Goal: Navigation & Orientation: Find specific page/section

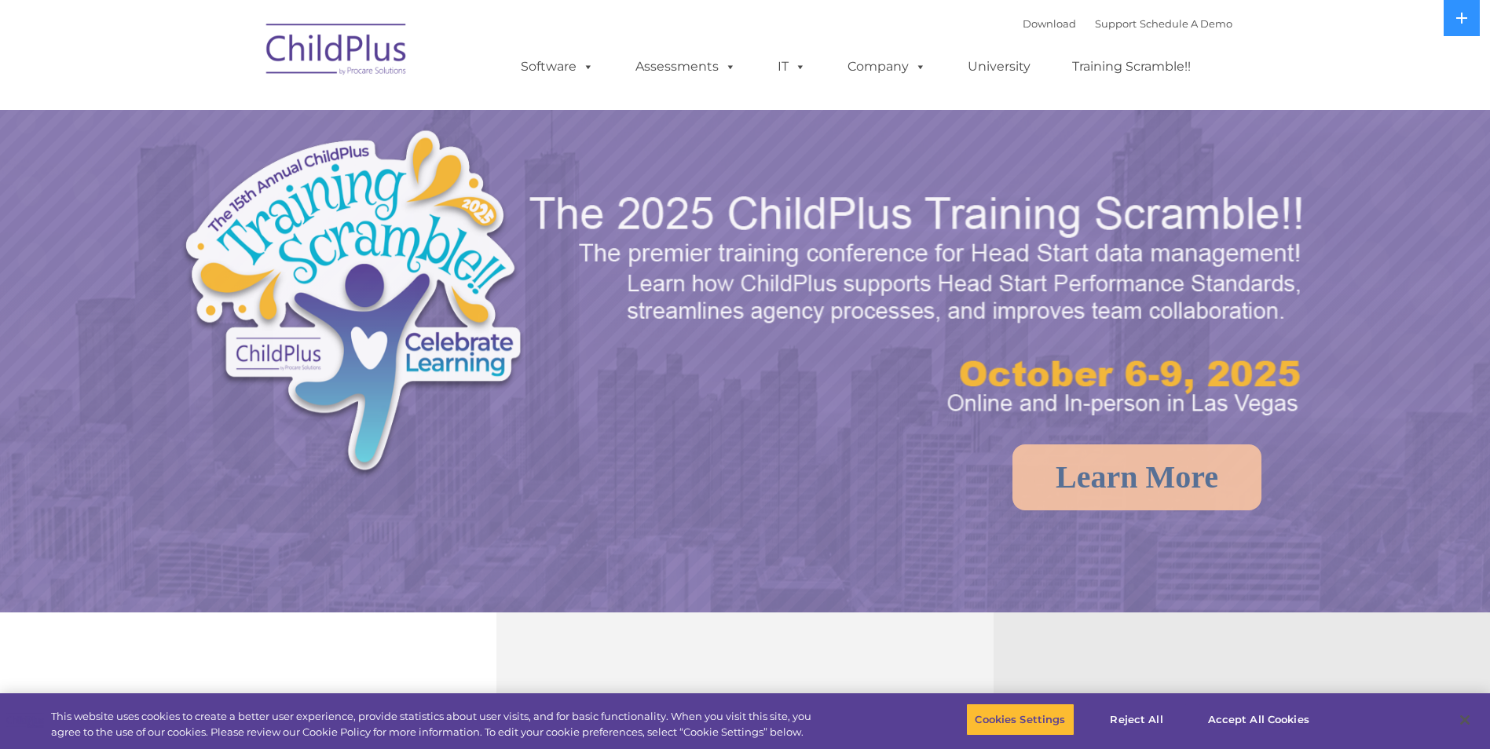
select select "MEDIUM"
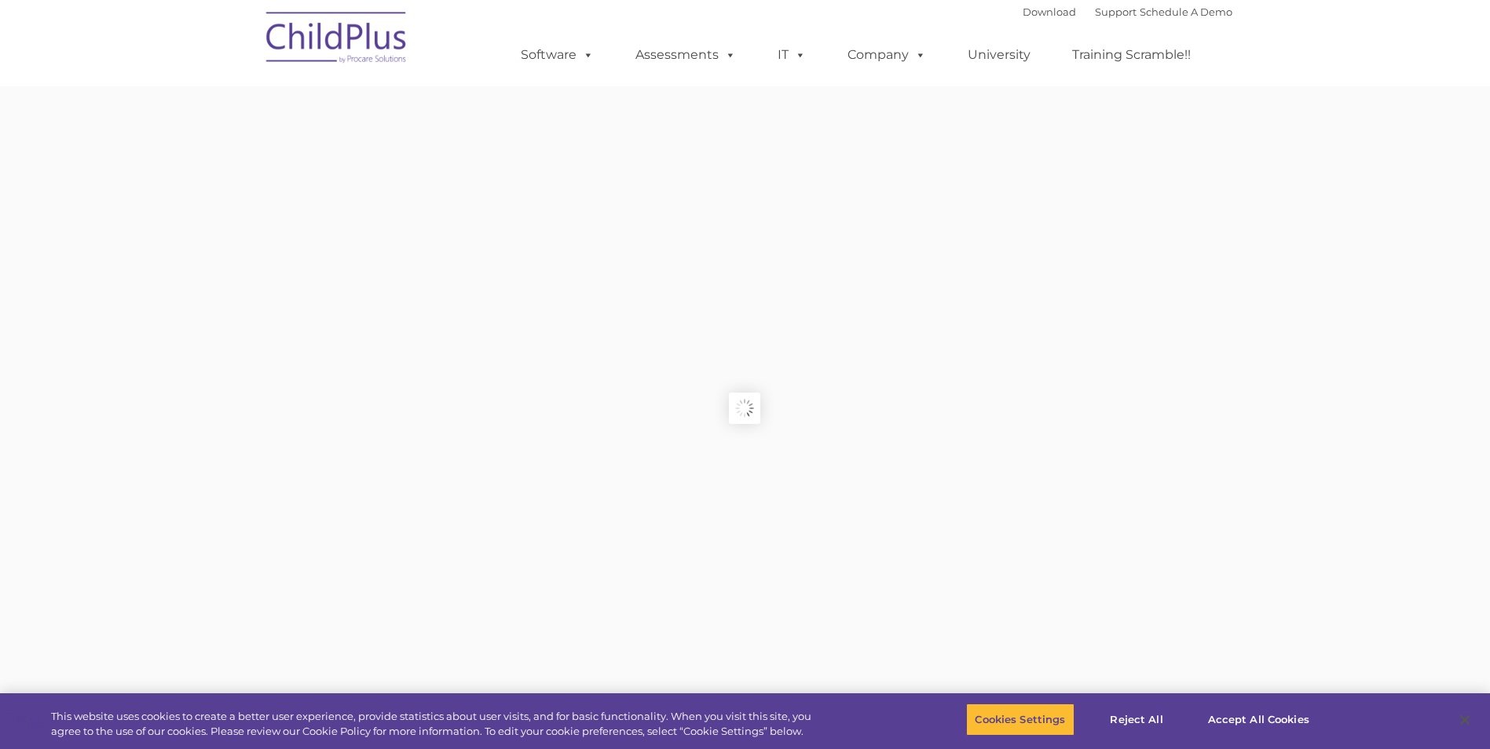
type input ""
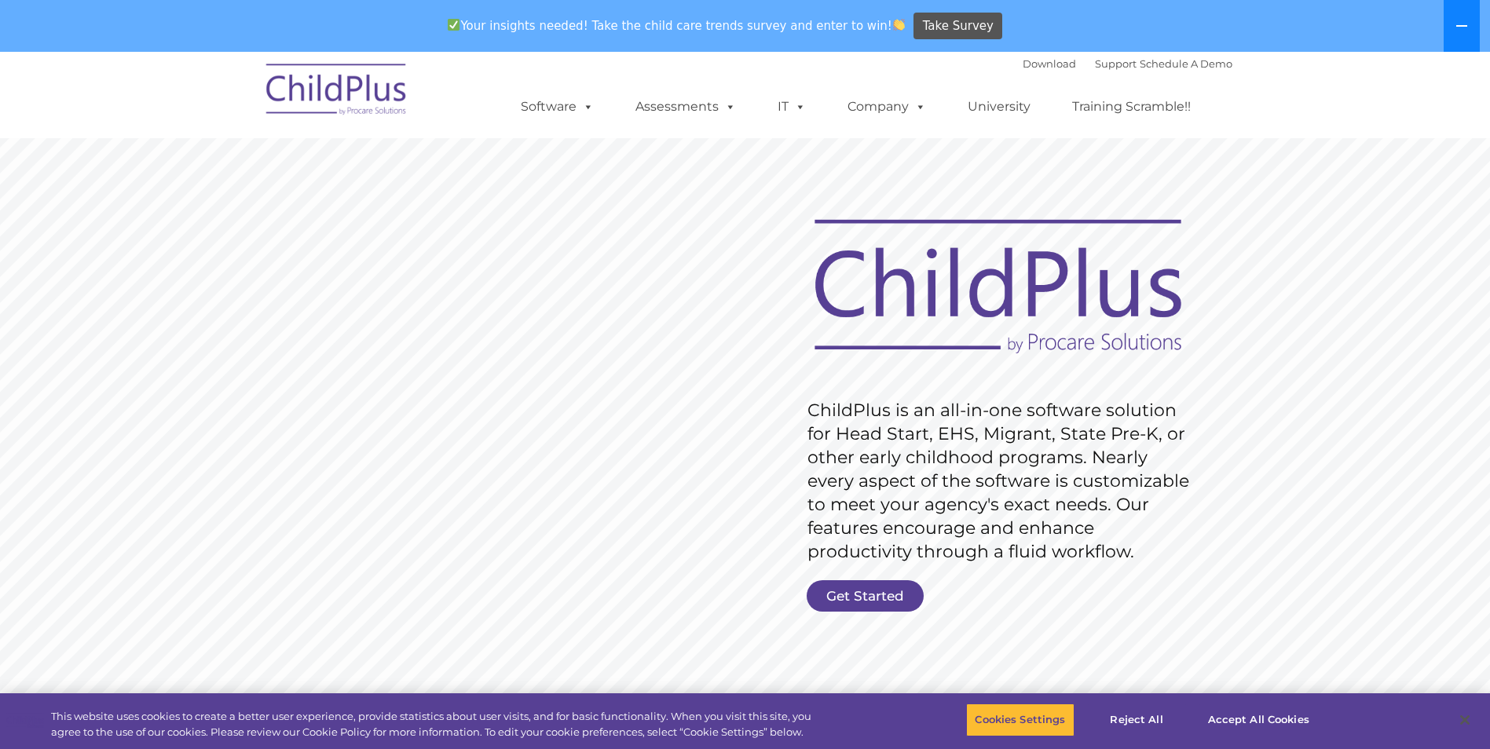
click at [1463, 27] on icon at bounding box center [1462, 26] width 13 height 13
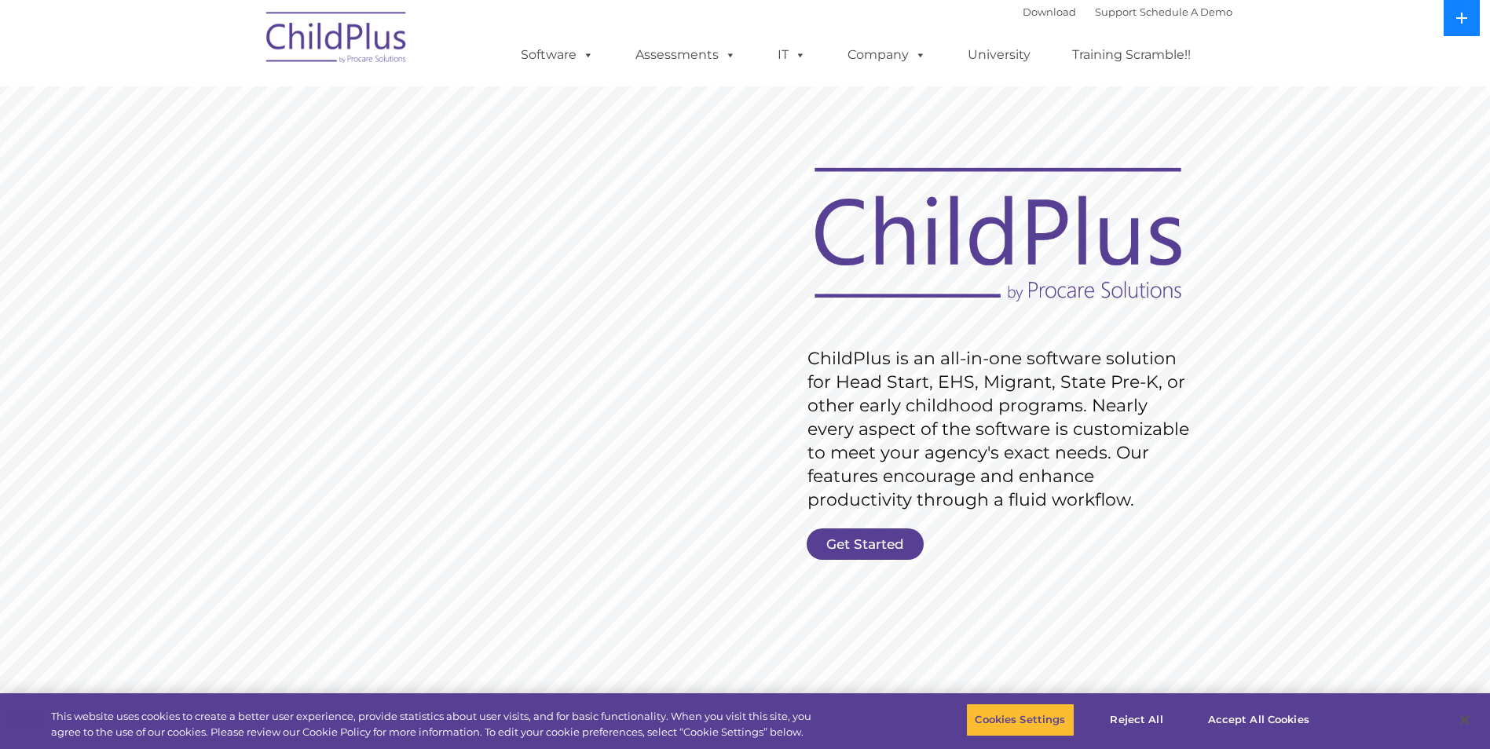
click at [1462, 24] on button at bounding box center [1462, 18] width 36 height 36
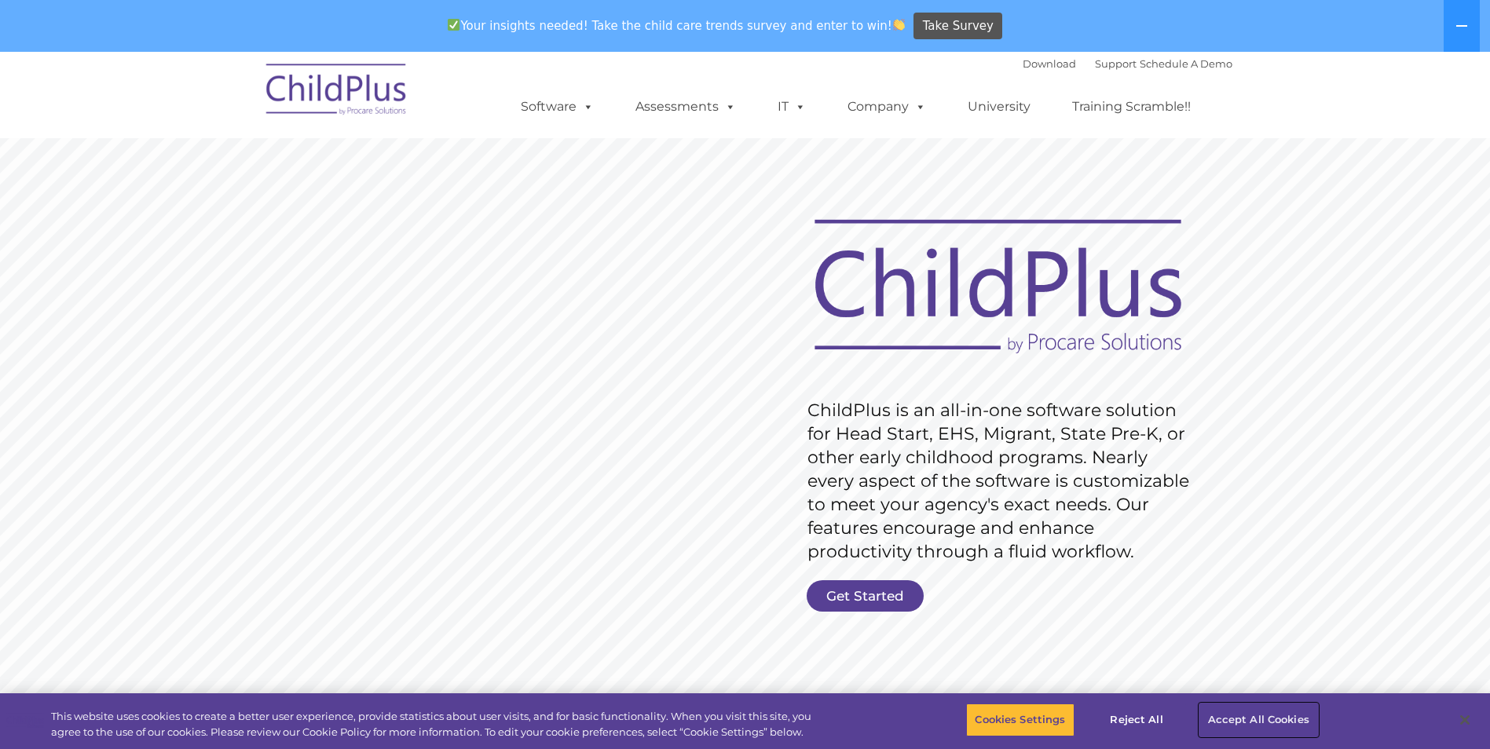
click at [1243, 720] on button "Accept All Cookies" at bounding box center [1259, 720] width 119 height 33
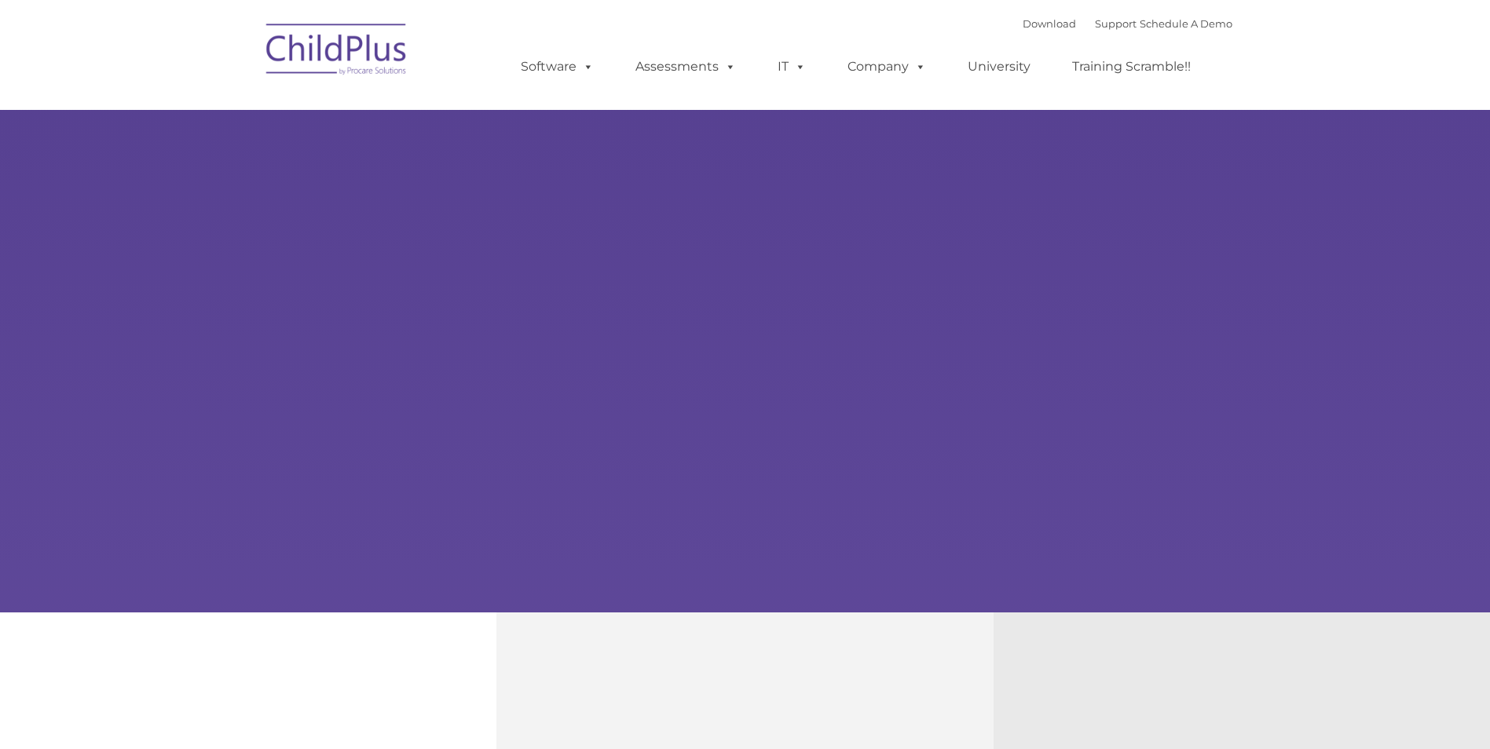
type input ""
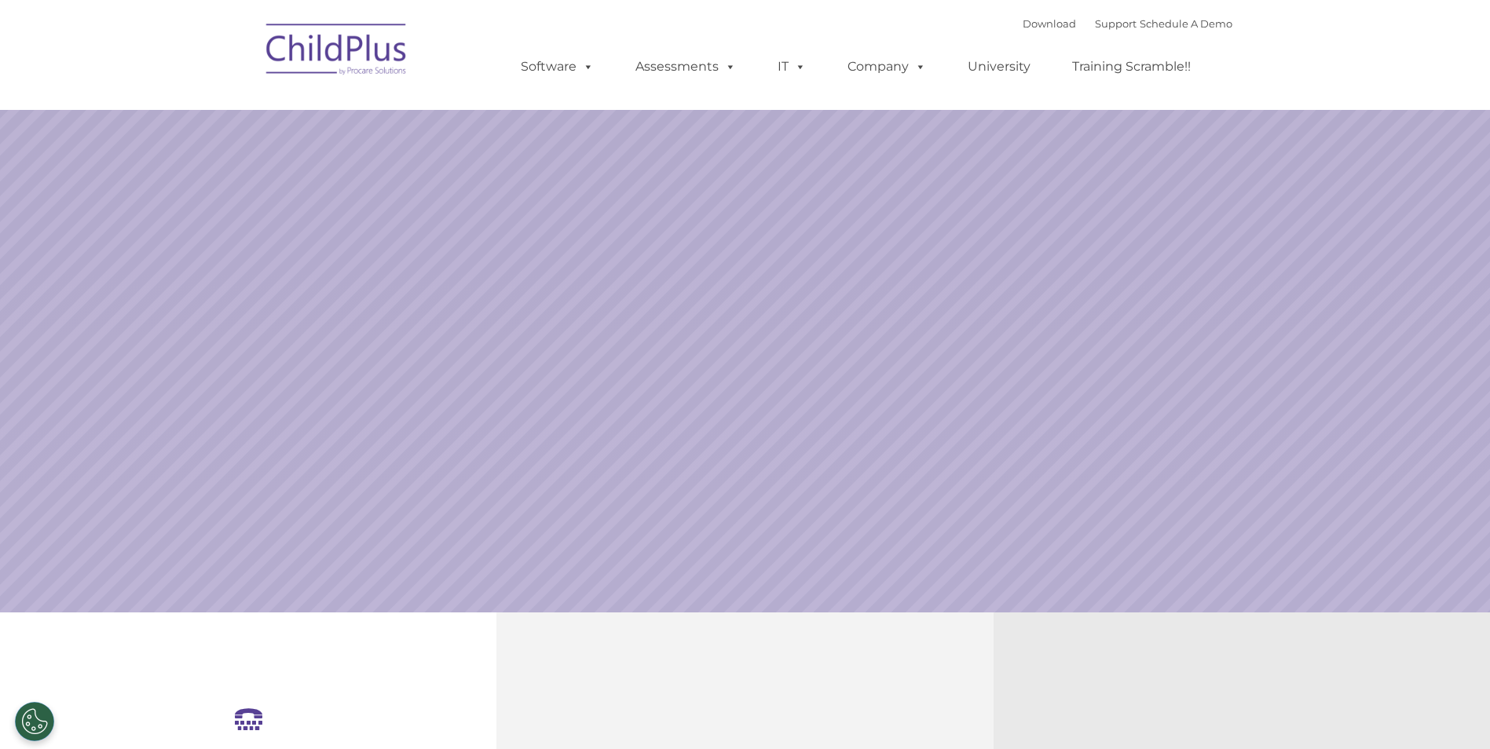
select select "MEDIUM"
